Goal: Task Accomplishment & Management: Use online tool/utility

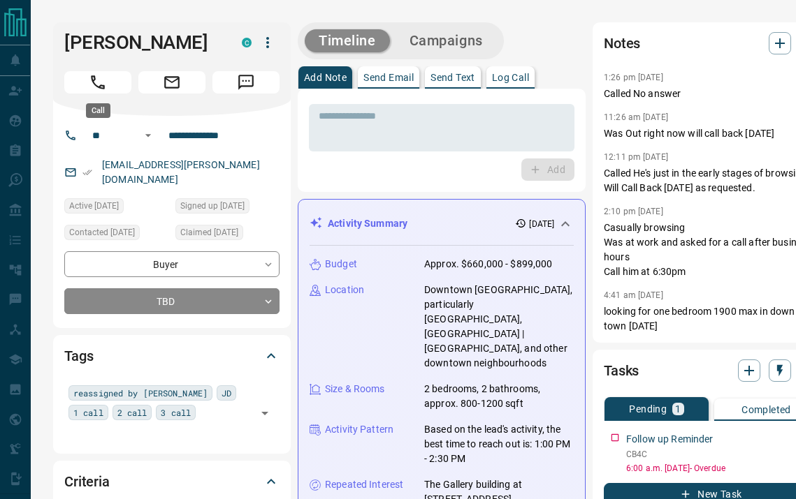
click at [117, 91] on button "Call" at bounding box center [97, 82] width 67 height 22
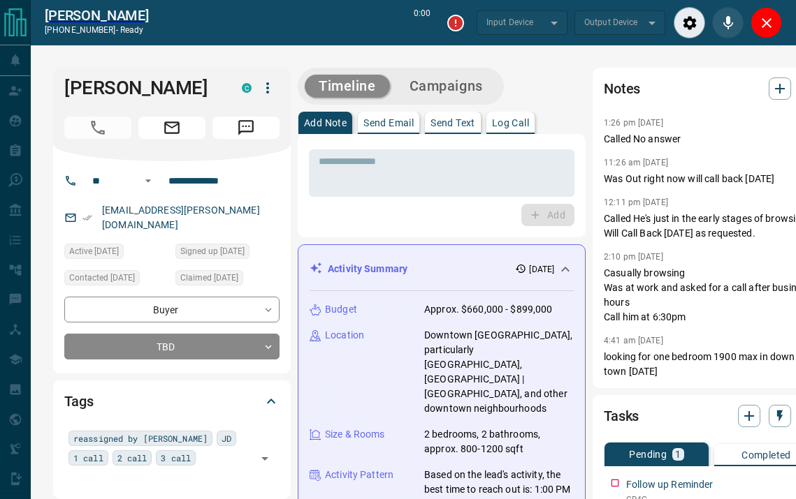
type input "*******"
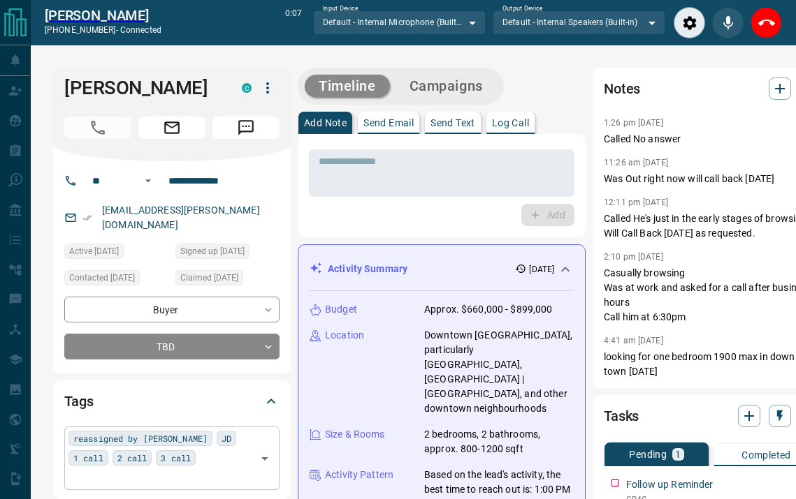
click at [184, 449] on div "reassigned by [PERSON_NAME] JD 1 call 2 call 3 call ​" at bounding box center [171, 458] width 215 height 63
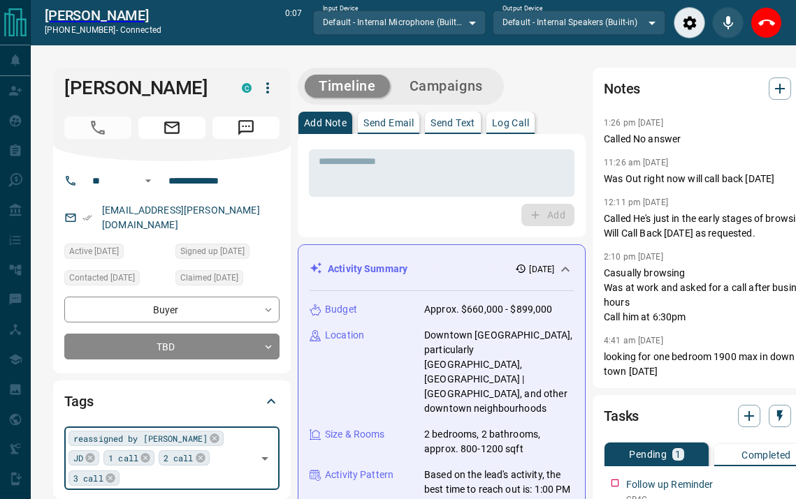
type input "*"
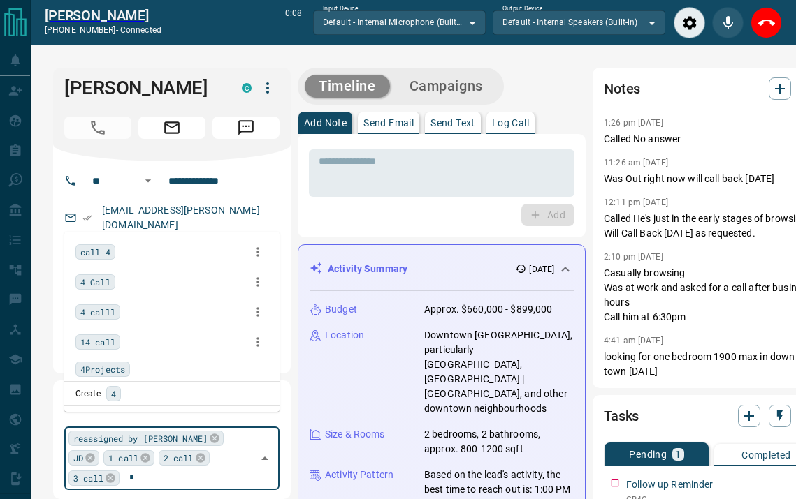
click at [105, 286] on span "4 Call" at bounding box center [95, 282] width 30 height 14
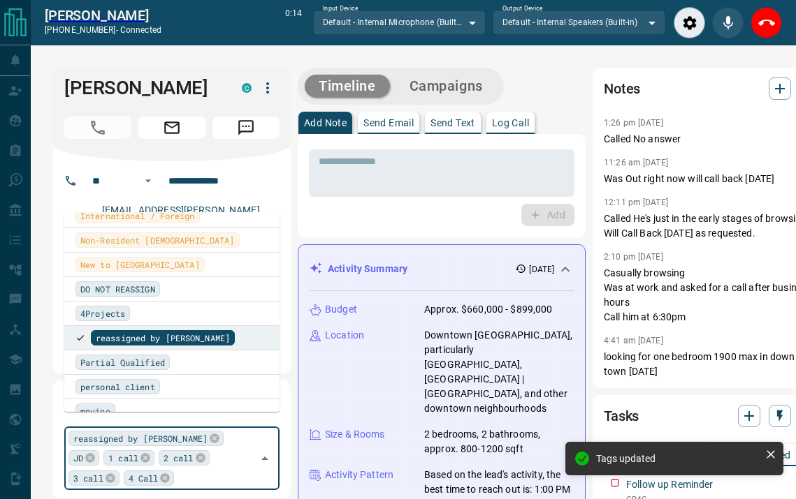
click at [548, 96] on div "Timeline Campaigns" at bounding box center [442, 86] width 288 height 37
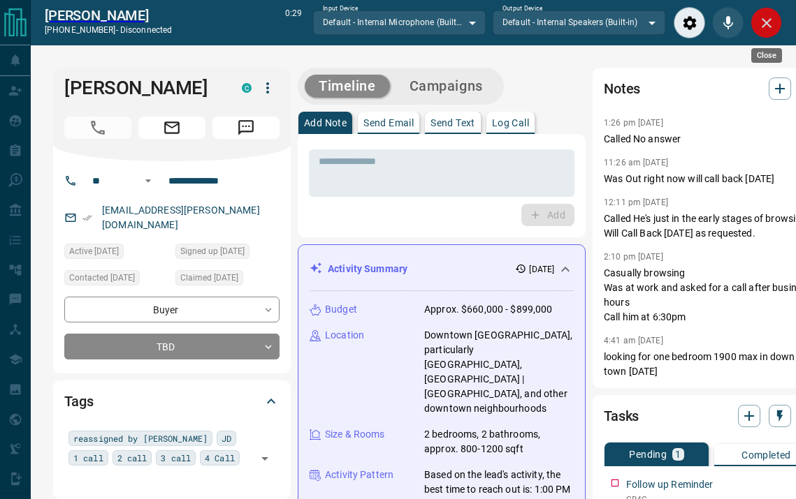
click at [760, 17] on icon "Close" at bounding box center [766, 23] width 17 height 17
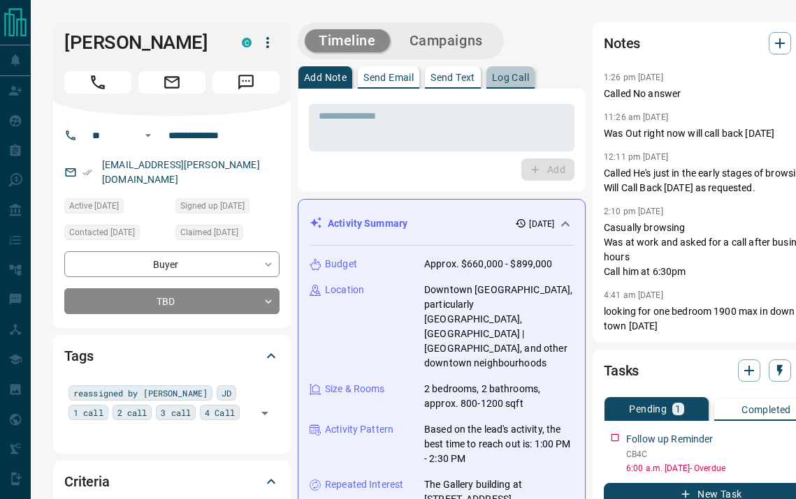
click at [516, 78] on p "Log Call" at bounding box center [510, 78] width 37 height 10
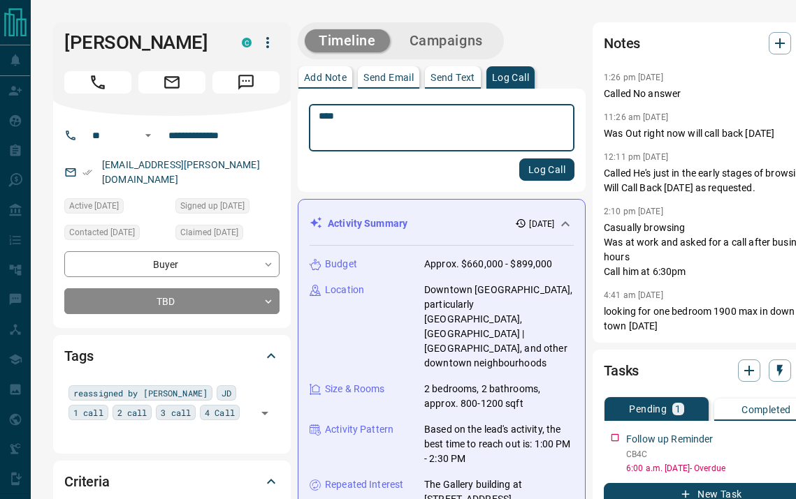
type textarea "****"
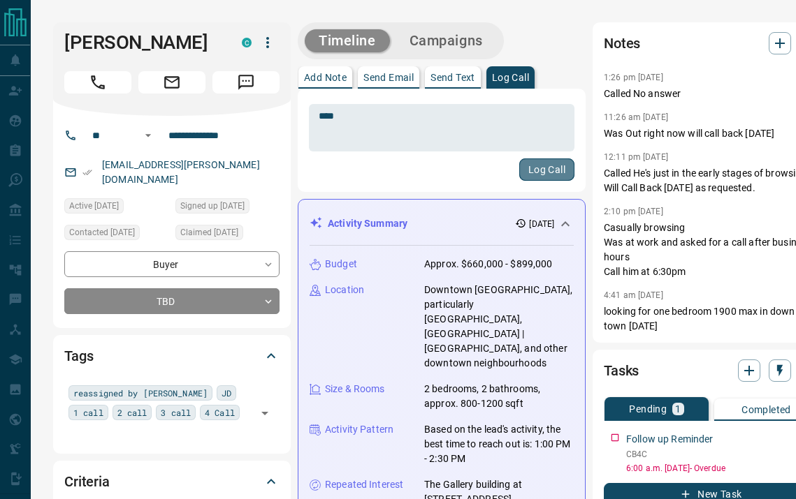
click at [519, 175] on button "Log Call" at bounding box center [546, 170] width 55 height 22
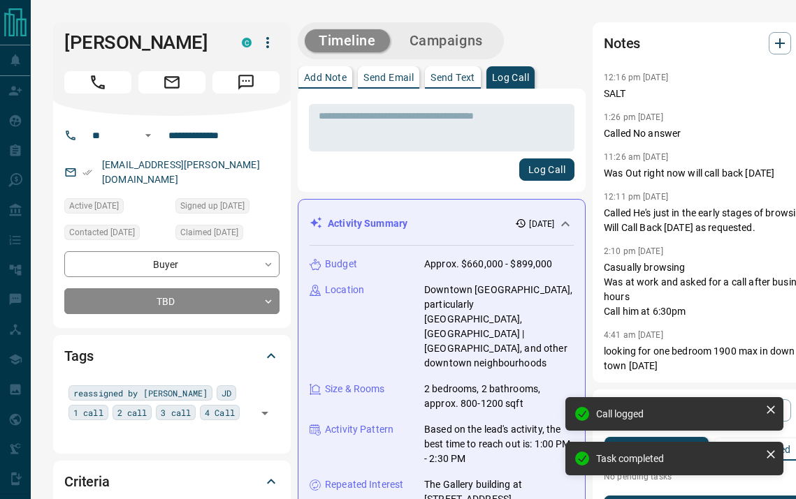
click at [435, 44] on button "Campaigns" at bounding box center [445, 40] width 101 height 23
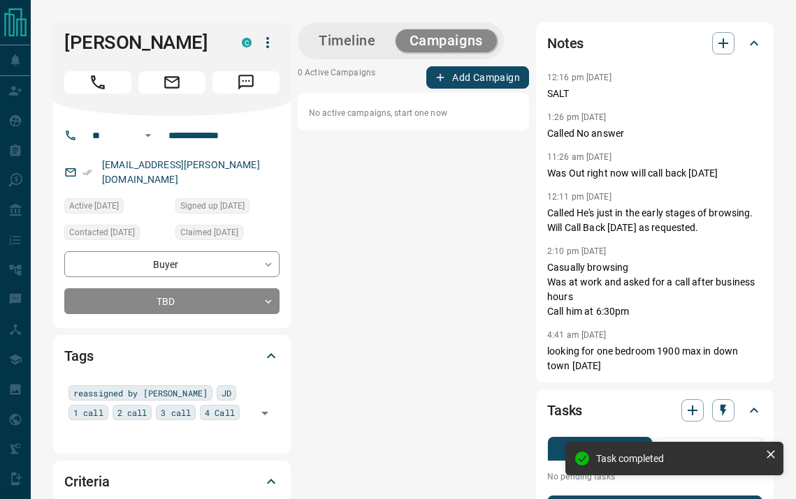
click at [489, 69] on button "Add Campaign" at bounding box center [477, 77] width 103 height 22
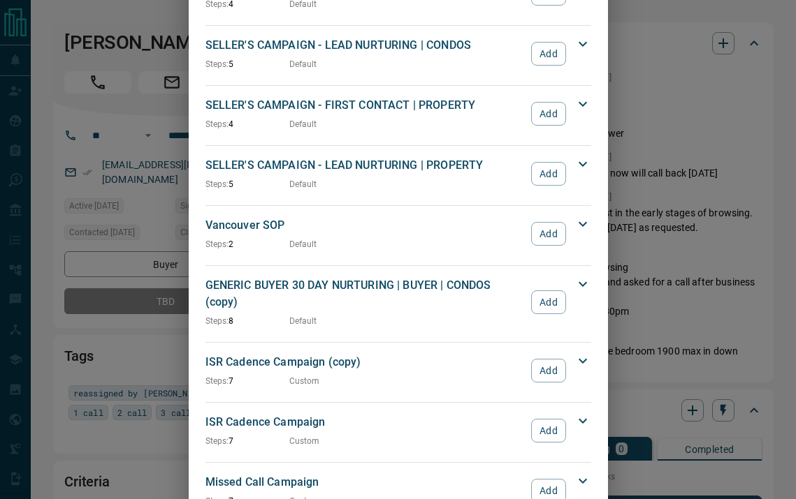
scroll to position [1366, 0]
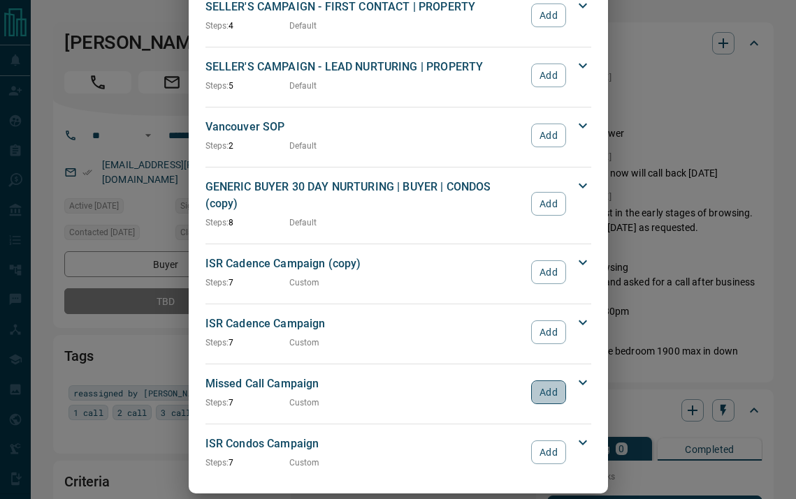
click at [537, 381] on button "Add" at bounding box center [548, 393] width 34 height 24
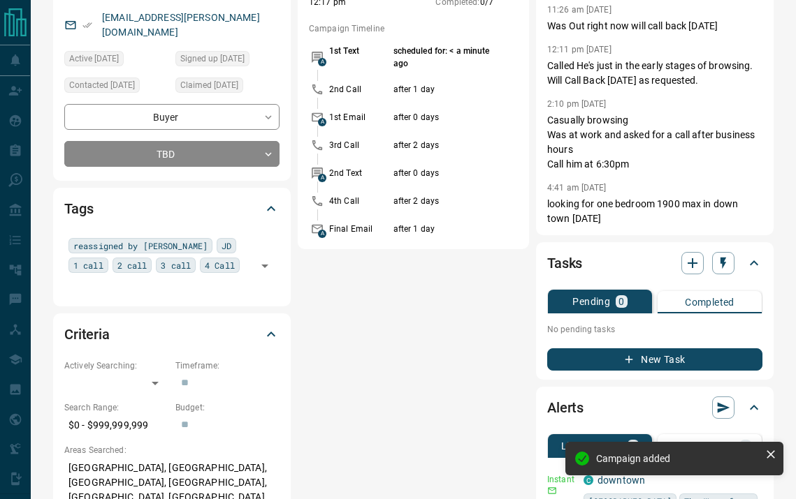
scroll to position [0, 0]
